Goal: Task Accomplishment & Management: Manage account settings

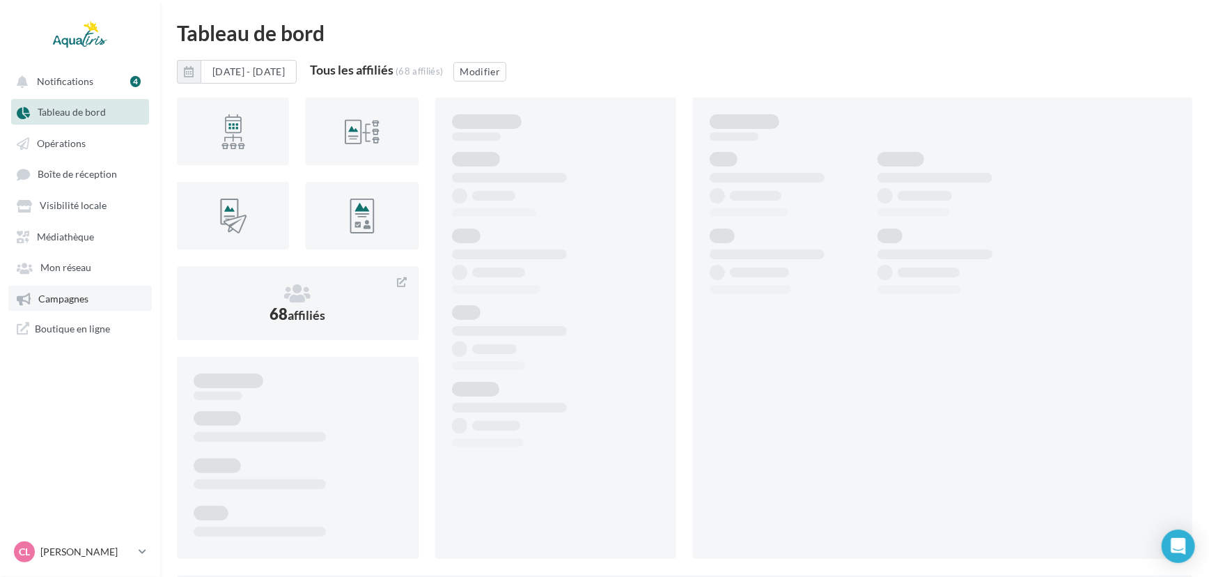
click at [84, 301] on span "Campagnes" at bounding box center [63, 299] width 50 height 12
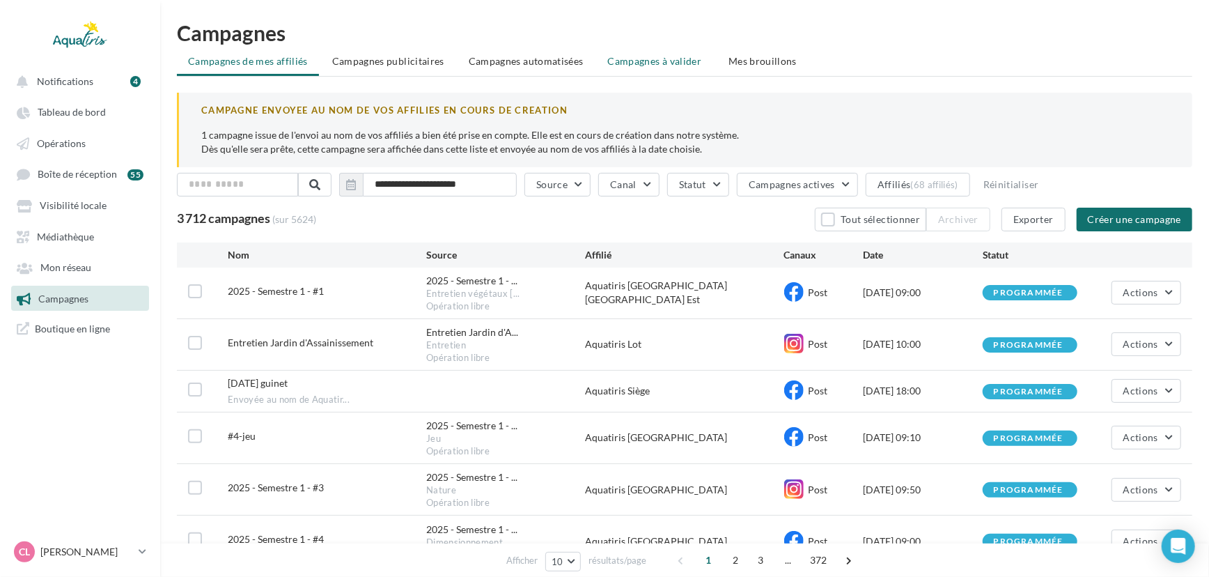
click at [676, 72] on li "Campagnes à valider" at bounding box center [656, 61] width 119 height 25
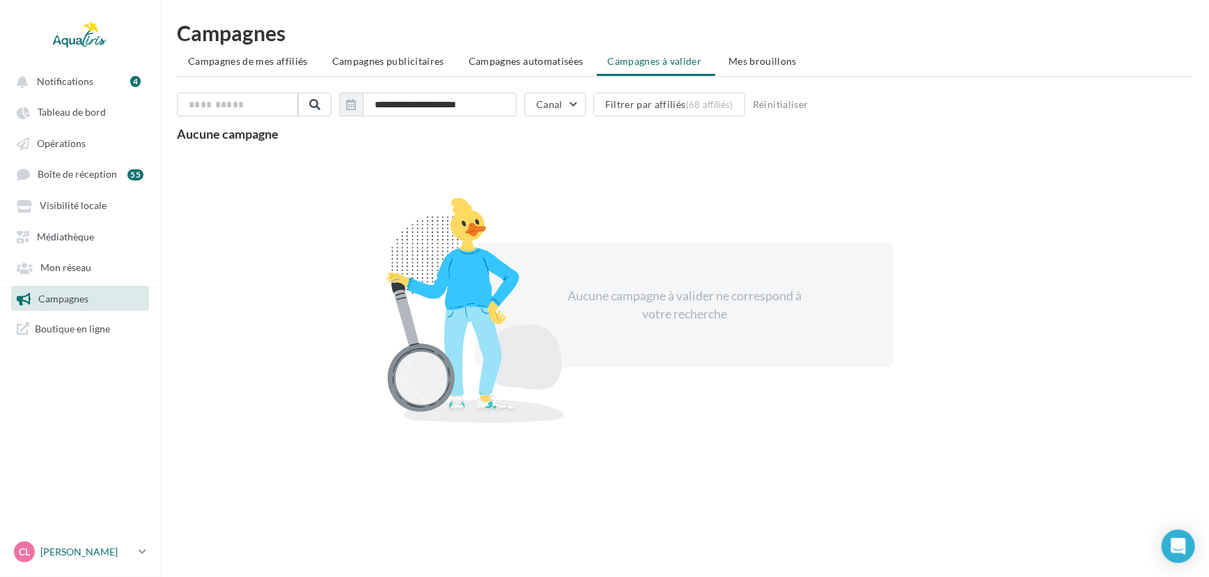
click at [83, 558] on p "[PERSON_NAME]" at bounding box center [86, 552] width 93 height 14
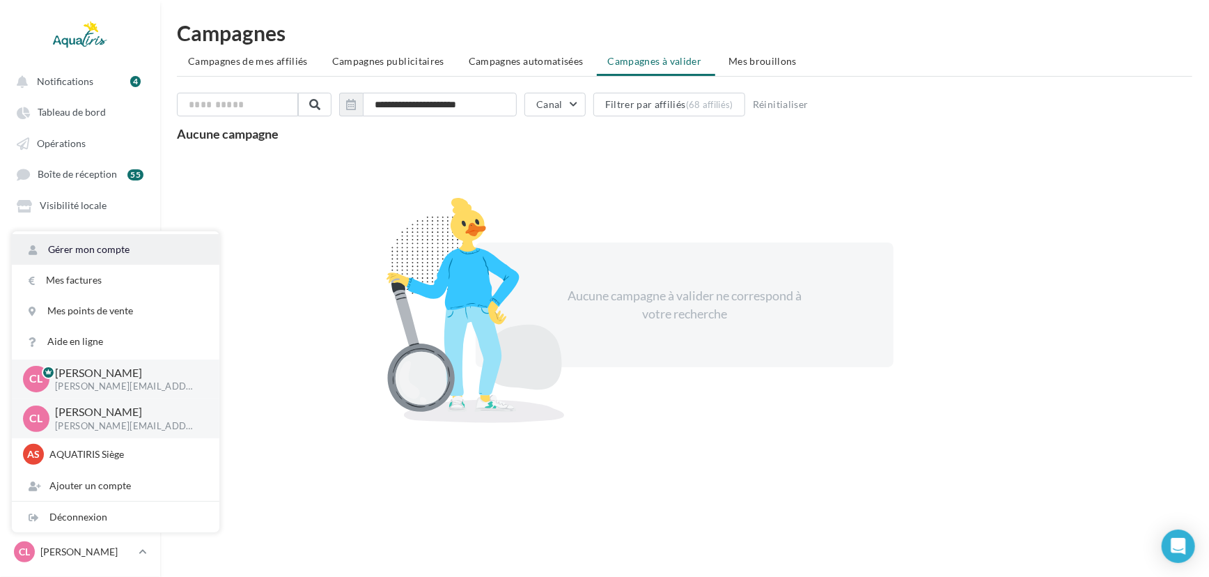
click at [137, 253] on link "Gérer mon compte" at bounding box center [116, 249] width 208 height 31
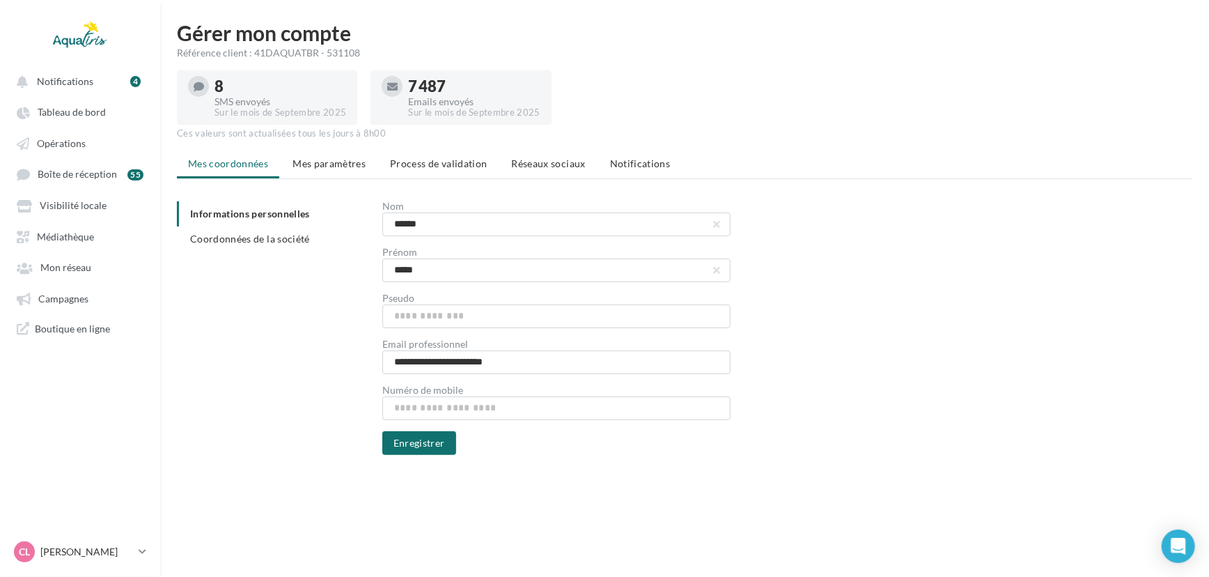
click at [573, 159] on span "Réseaux sociaux" at bounding box center [549, 163] width 74 height 12
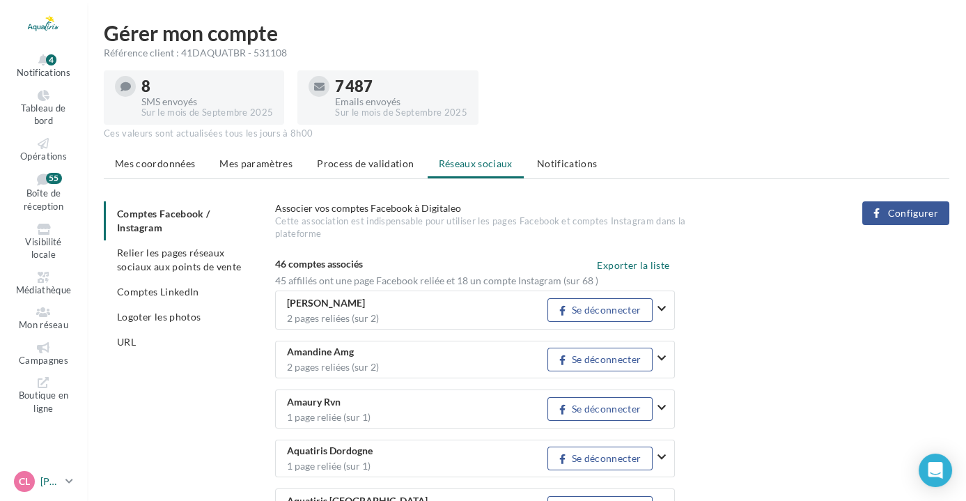
click at [50, 482] on p "[PERSON_NAME]" at bounding box center [50, 481] width 20 height 14
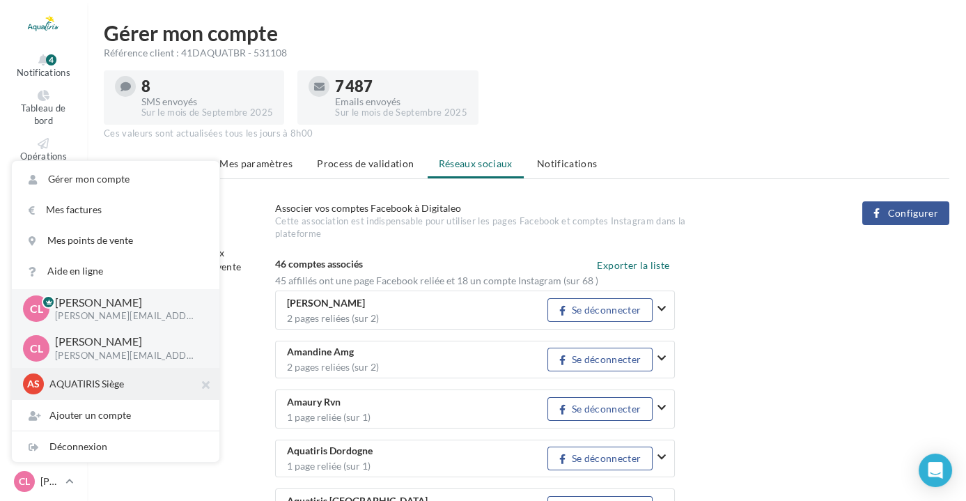
click at [89, 387] on p "AQUATIRIS Siège" at bounding box center [125, 384] width 153 height 14
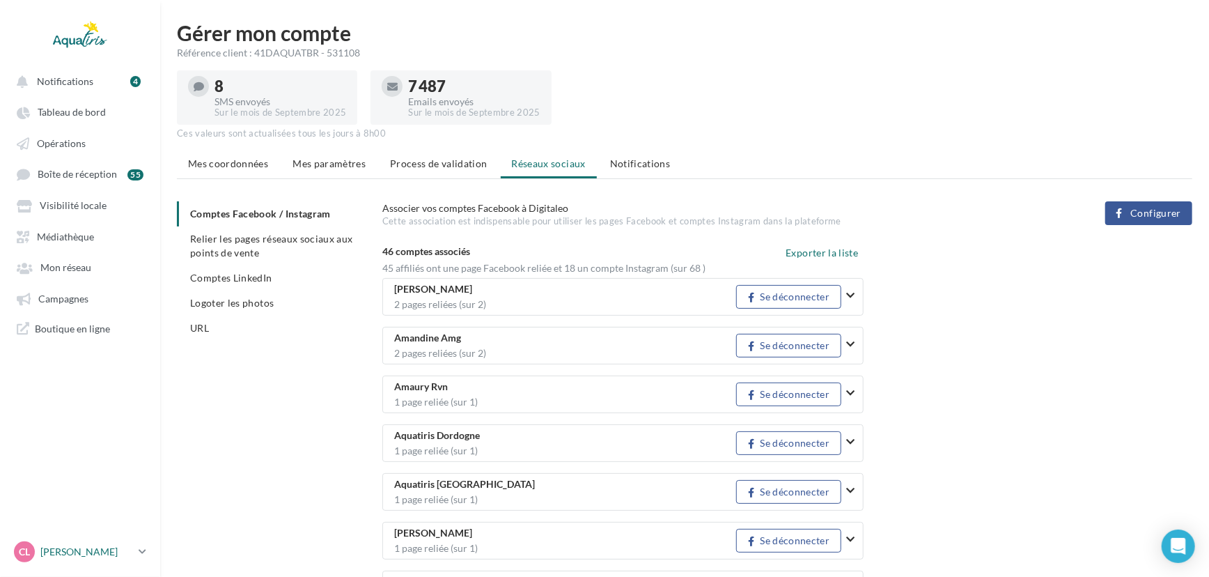
click at [78, 552] on p "[PERSON_NAME]" at bounding box center [86, 552] width 93 height 14
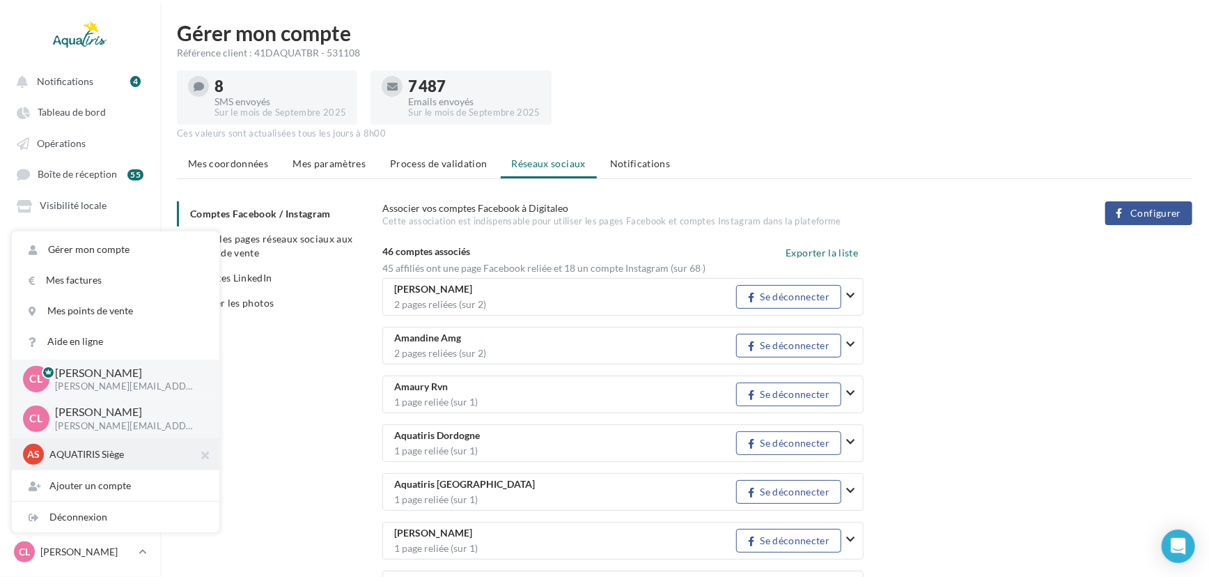
click at [77, 446] on div "AS AQUATIRIS Siège Steeve_Tessier" at bounding box center [115, 454] width 185 height 21
